Goal: Information Seeking & Learning: Understand process/instructions

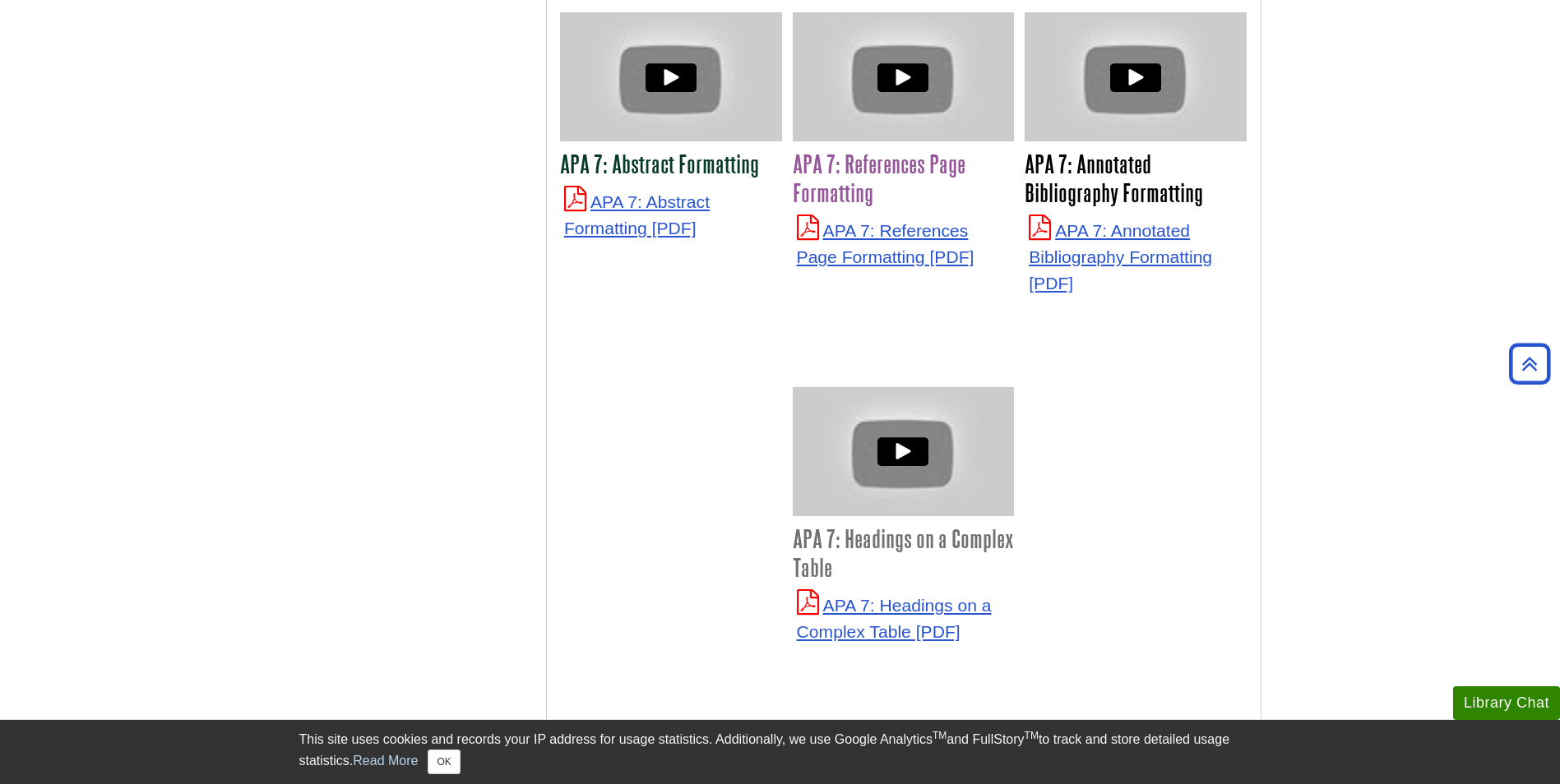
scroll to position [4238, 0]
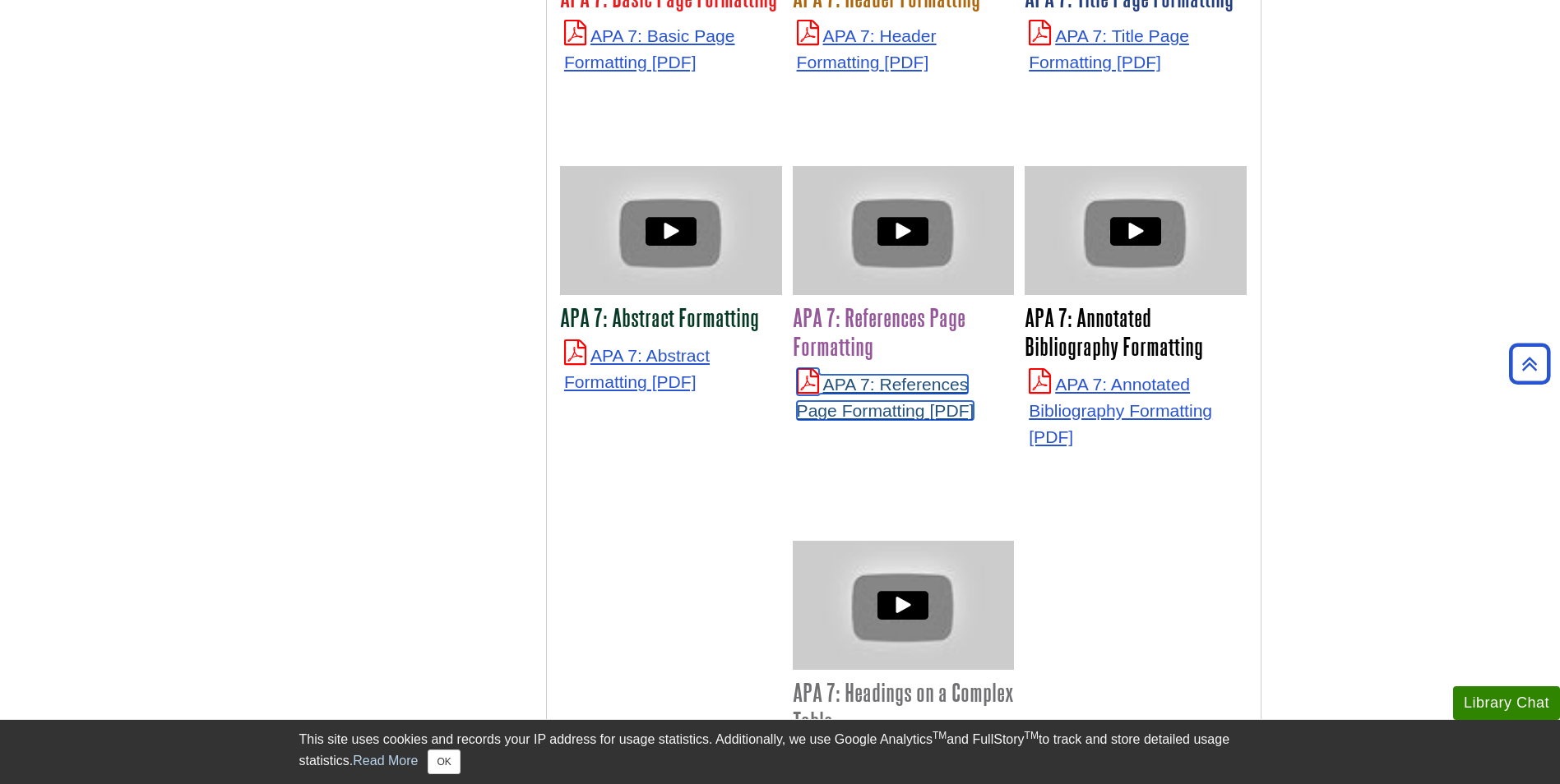
click at [884, 375] on link "APA 7: References Page Formatting" at bounding box center [885, 397] width 178 height 46
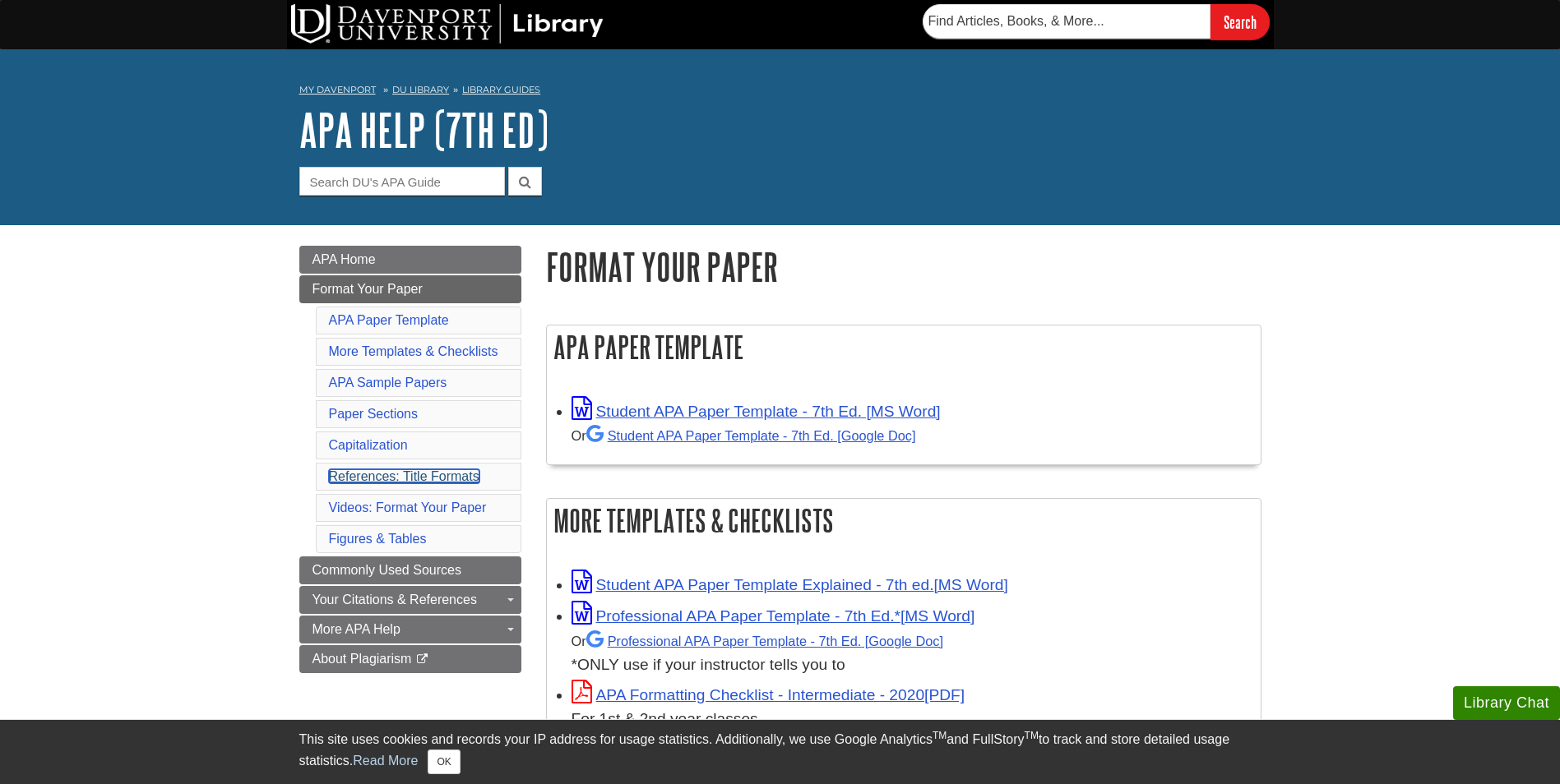
click at [370, 475] on link "References: Title Formats" at bounding box center [403, 476] width 151 height 14
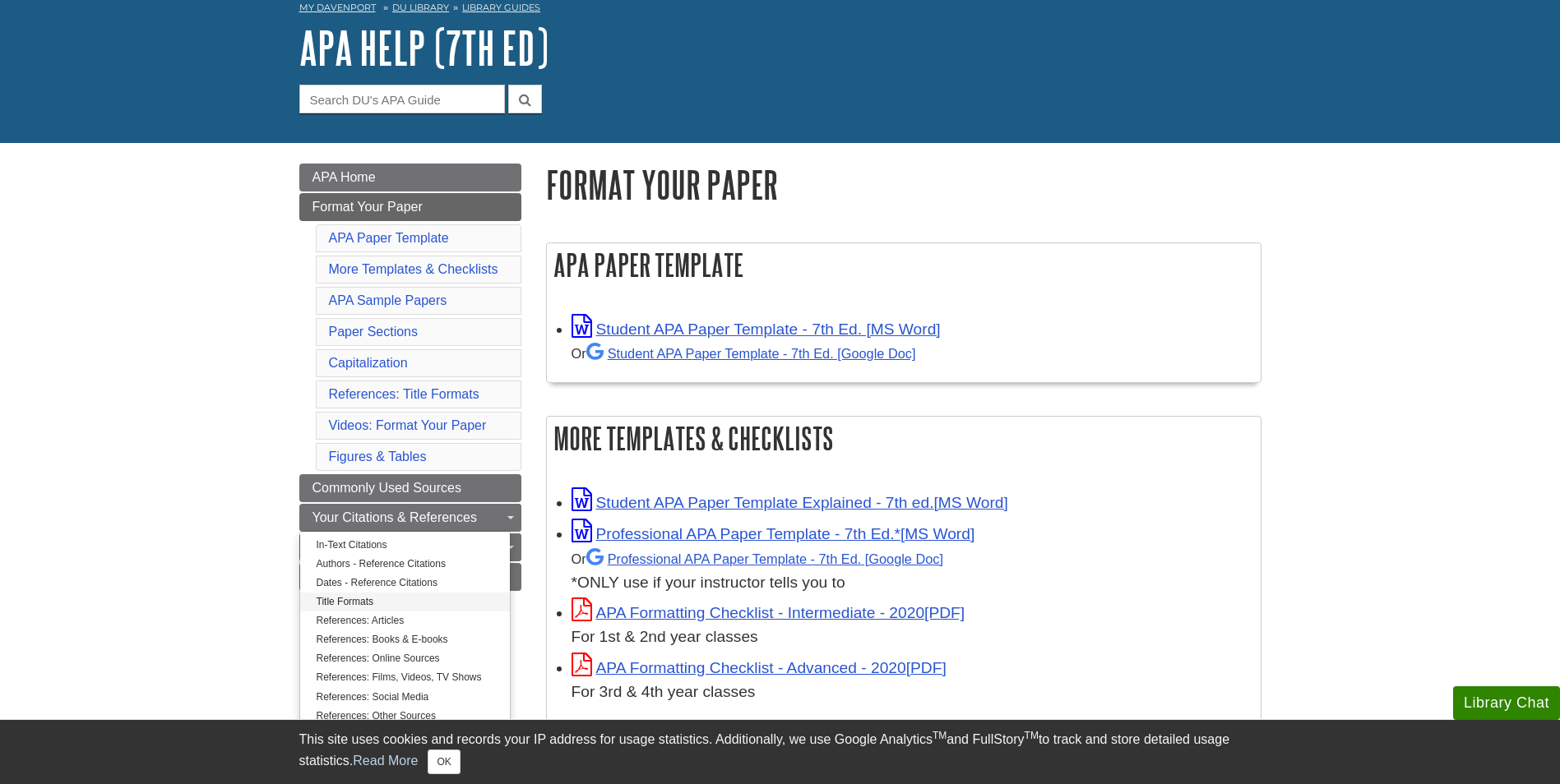
scroll to position [164, 0]
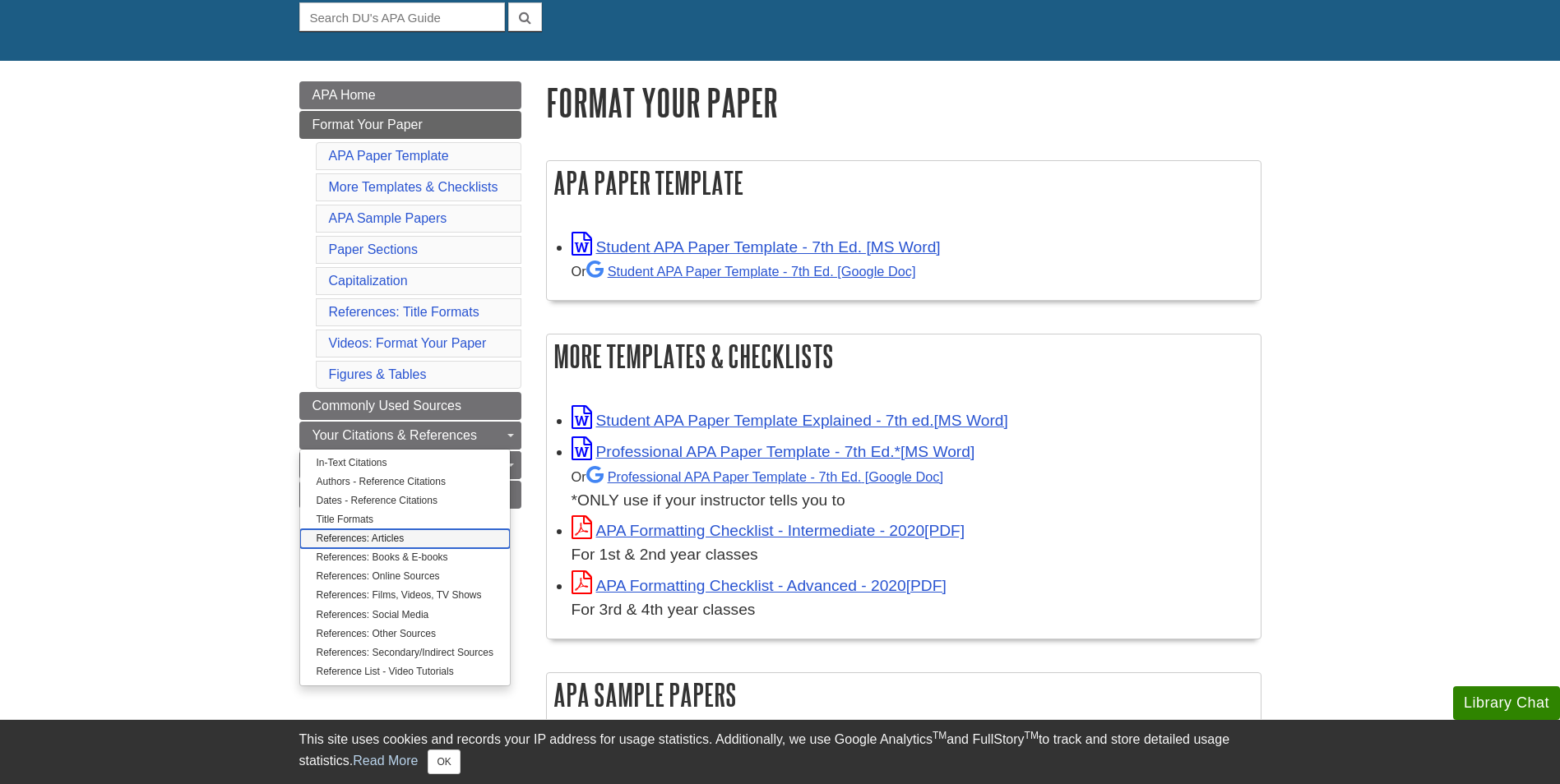
click at [416, 543] on link "References: Articles" at bounding box center [405, 538] width 210 height 18
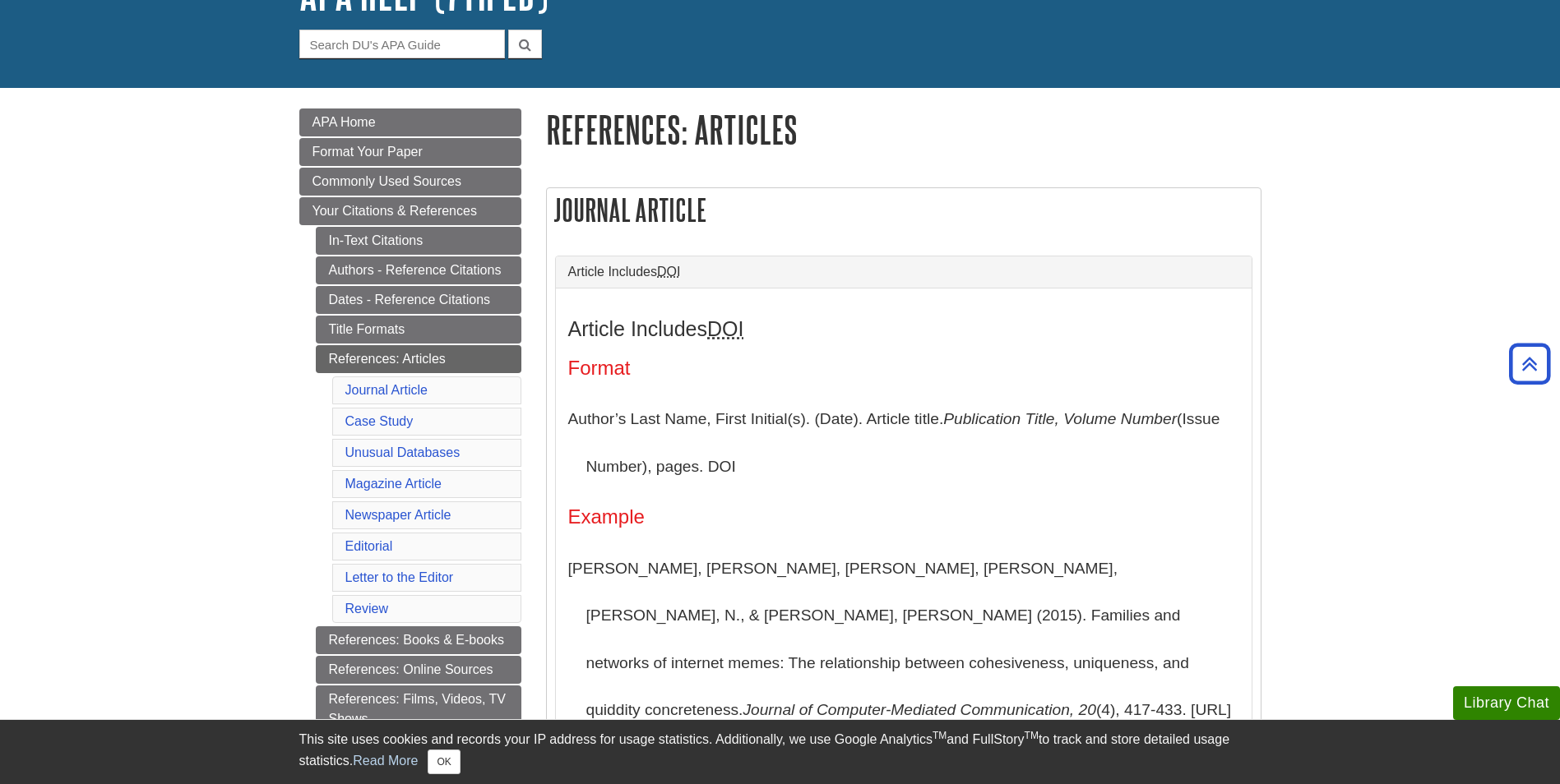
scroll to position [83, 0]
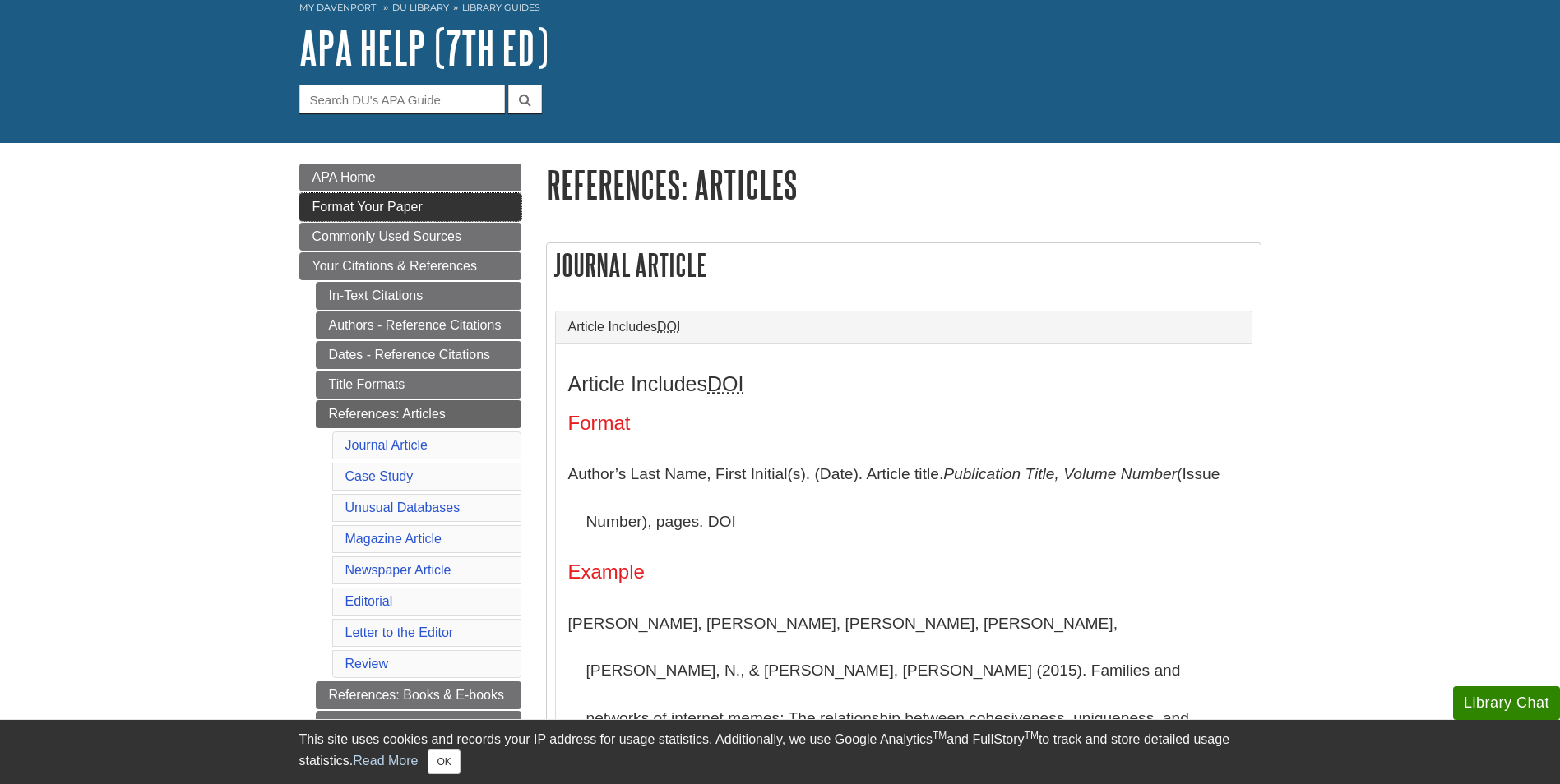
click at [428, 206] on link "Format Your Paper" at bounding box center [410, 207] width 222 height 28
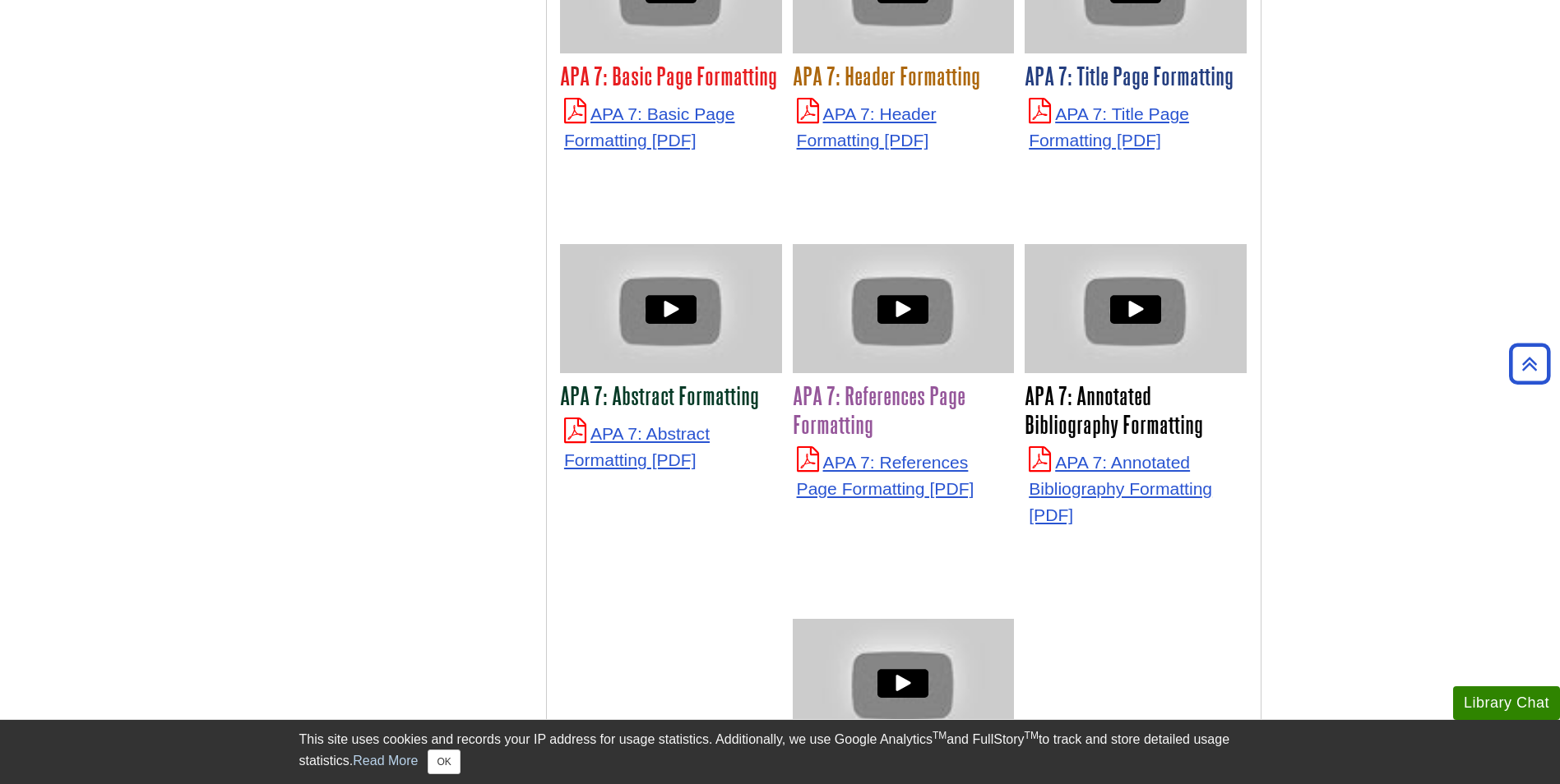
scroll to position [4520, 0]
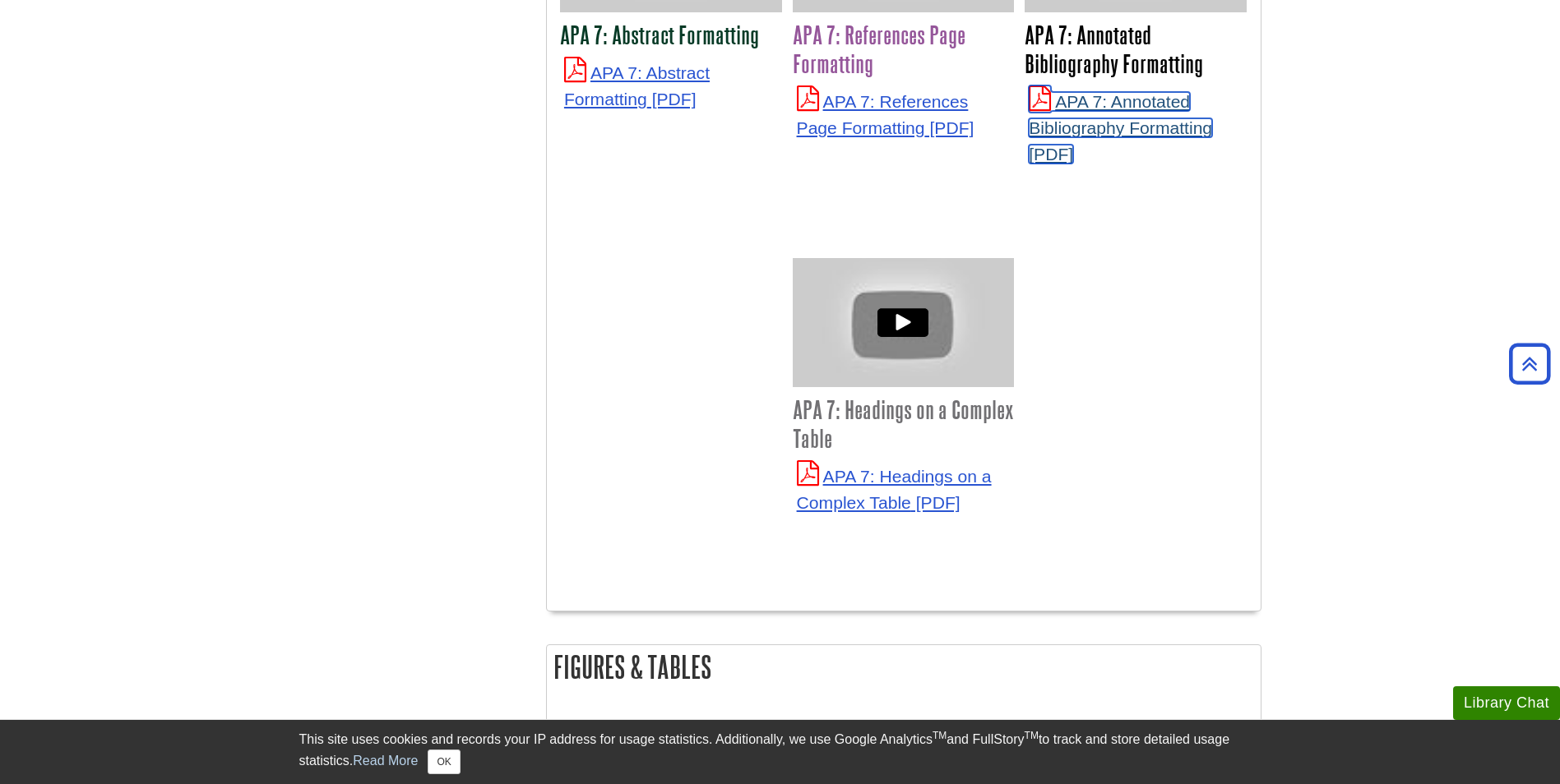
click at [1092, 100] on link "APA 7: Annotated Bibliography Formatting" at bounding box center [1120, 127] width 184 height 71
